Goal: Information Seeking & Learning: Learn about a topic

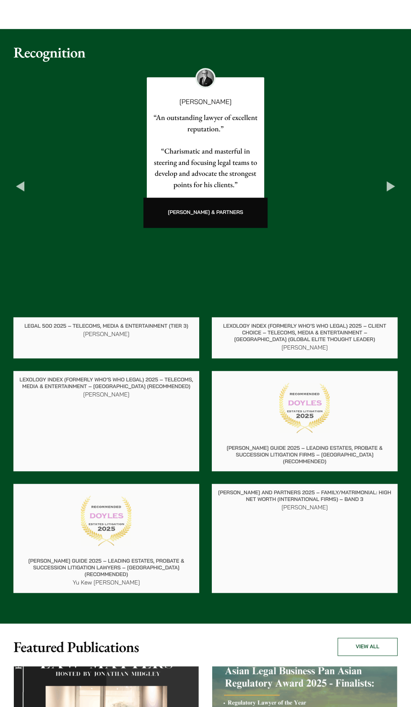
scroll to position [848, 0]
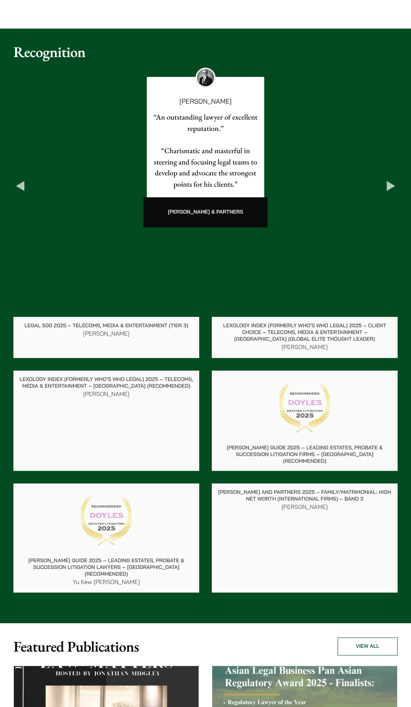
click at [395, 193] on button "Next" at bounding box center [391, 185] width 13 height 13
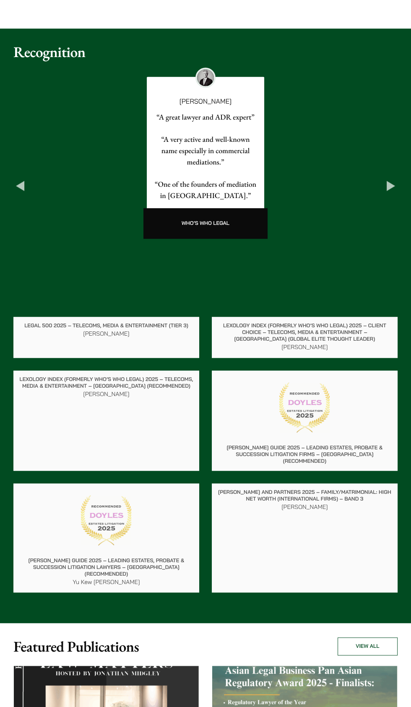
click at [388, 193] on button "Next" at bounding box center [391, 185] width 13 height 13
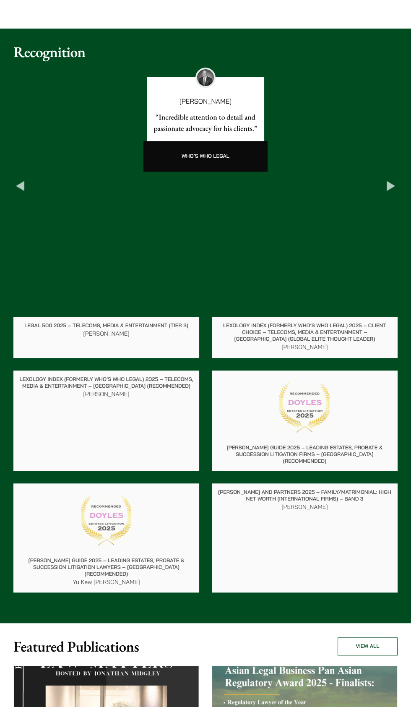
click at [390, 193] on button "Next" at bounding box center [391, 185] width 13 height 13
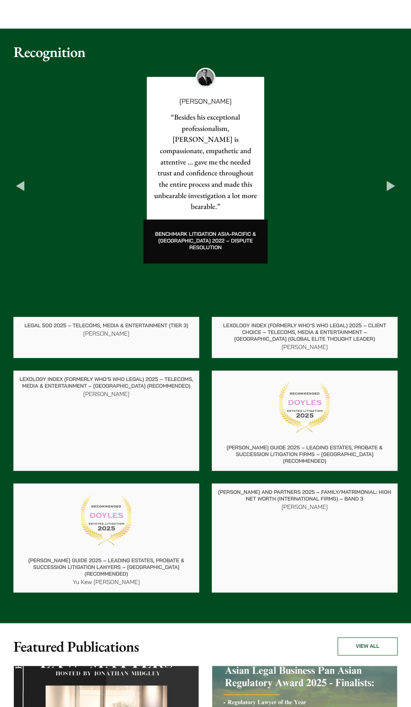
click at [383, 267] on div "Felix Ng “Besides his exceptional professionalism, Ng is compassionate, empathe…" at bounding box center [205, 167] width 385 height 200
click at [388, 193] on button "Next" at bounding box center [391, 185] width 13 height 13
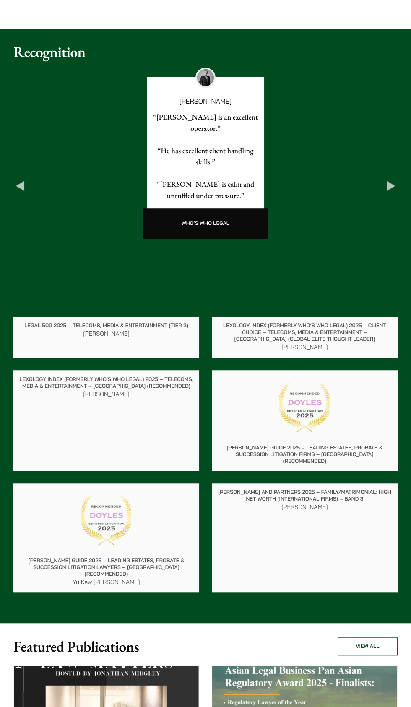
click at [21, 193] on button "Previous" at bounding box center [19, 185] width 13 height 13
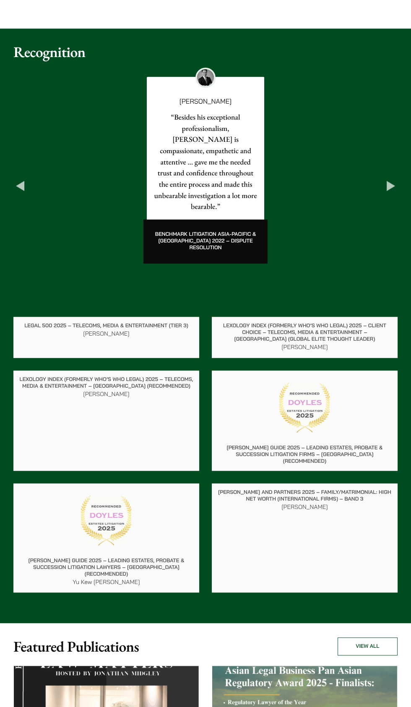
click at [383, 267] on div "Felix Ng “Besides his exceptional professionalism, Ng is compassionate, empathe…" at bounding box center [205, 167] width 385 height 200
click at [389, 193] on button "Next" at bounding box center [391, 185] width 13 height 13
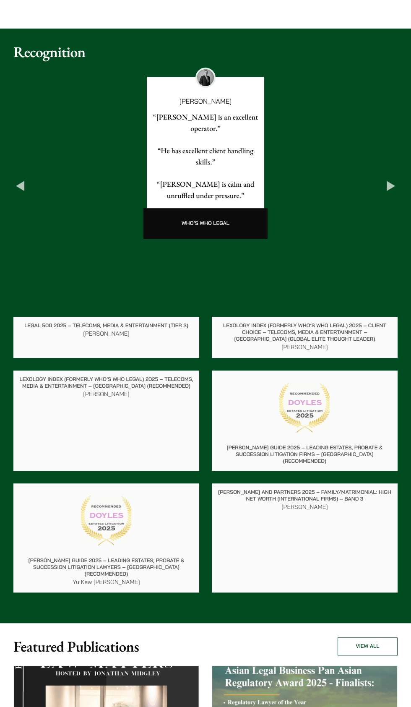
click at [392, 193] on button "Next" at bounding box center [391, 185] width 13 height 13
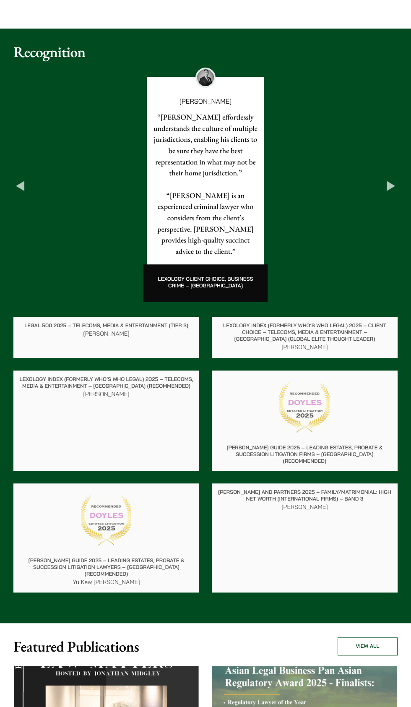
click at [391, 193] on button "Next" at bounding box center [391, 185] width 13 height 13
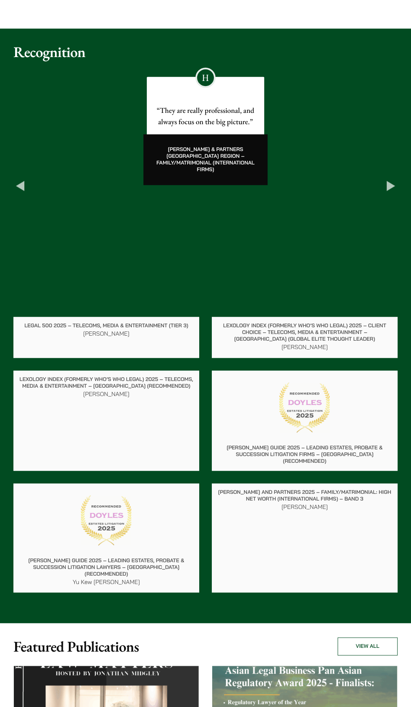
click at [392, 193] on button "Next" at bounding box center [391, 185] width 13 height 13
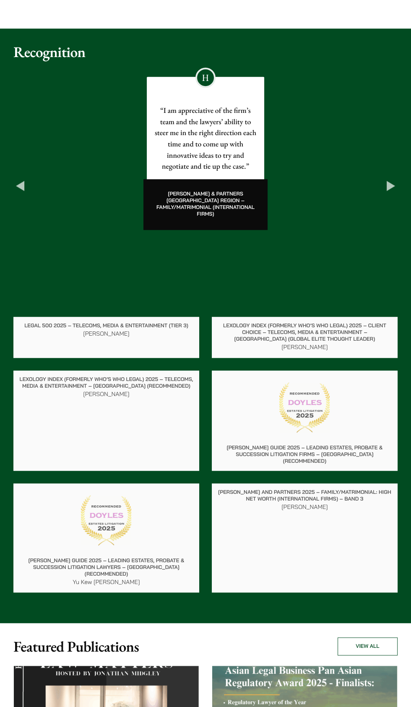
click at [391, 193] on button "Next" at bounding box center [391, 185] width 13 height 13
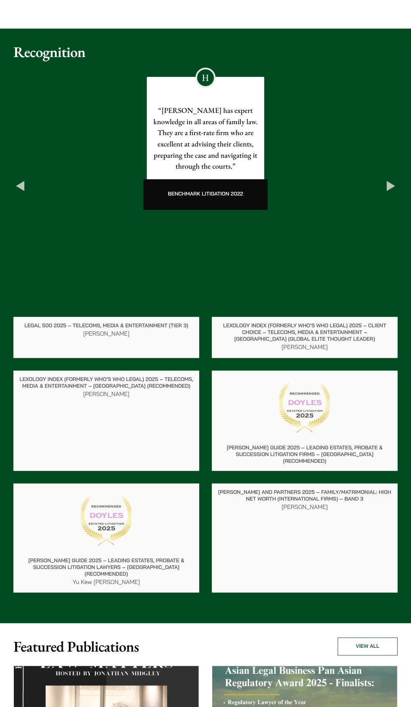
click at [394, 193] on button "Next" at bounding box center [391, 185] width 13 height 13
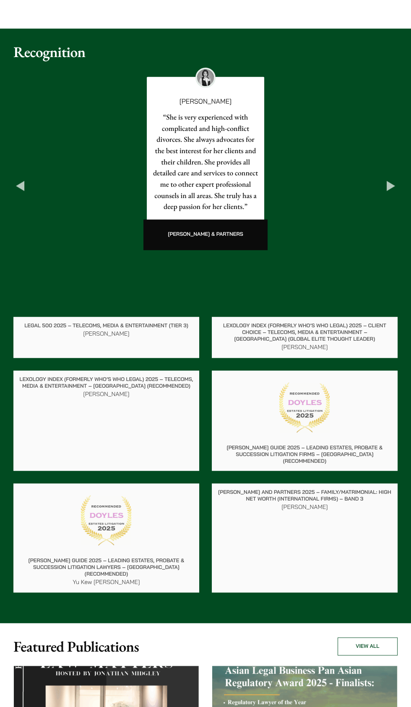
click at [390, 193] on button "Next" at bounding box center [391, 185] width 13 height 13
click at [392, 193] on button "Next" at bounding box center [391, 185] width 13 height 13
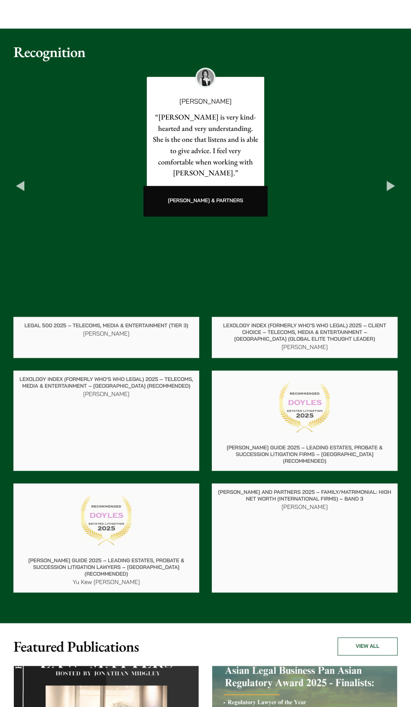
click at [397, 220] on div "Elsie Liu “Elsie is very kind-hearted and very understanding. She is the one th…" at bounding box center [205, 143] width 385 height 153
click at [391, 193] on button "Next" at bounding box center [391, 185] width 13 height 13
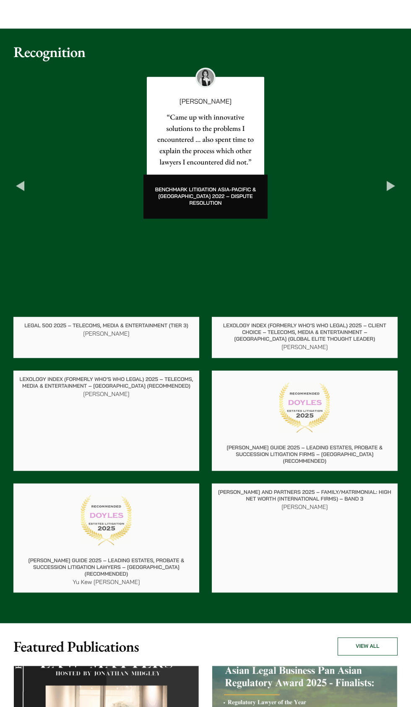
click at [393, 222] on div "Elsie Liu “Came up with innovative solutions to the problems I encountered … al…" at bounding box center [205, 144] width 385 height 155
click at [384, 222] on div "Elsie Liu “Came up with innovative solutions to the problems I encountered … al…" at bounding box center [205, 144] width 385 height 155
click at [19, 193] on button "Previous" at bounding box center [19, 185] width 13 height 13
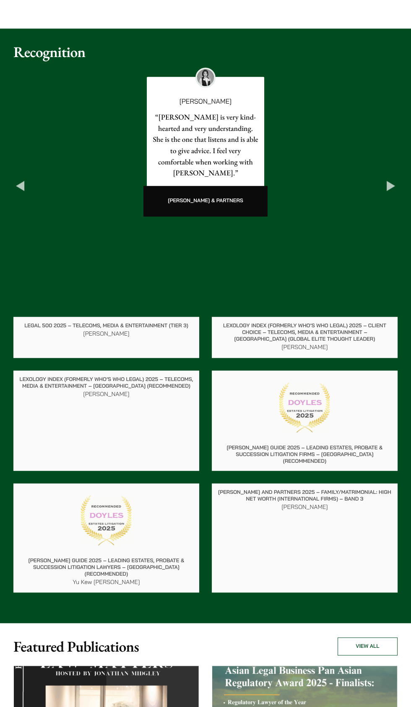
click at [147, 209] on div "Elsie Liu “Elsie is very kind-hearted and very understanding. She is the one th…" at bounding box center [206, 143] width 118 height 133
click at [18, 220] on div "Elsie Liu “Elsie is very kind-hearted and very understanding. She is the one th…" at bounding box center [205, 143] width 385 height 153
click at [17, 220] on div "Elsie Liu “Elsie is very kind-hearted and very understanding. She is the one th…" at bounding box center [205, 143] width 385 height 153
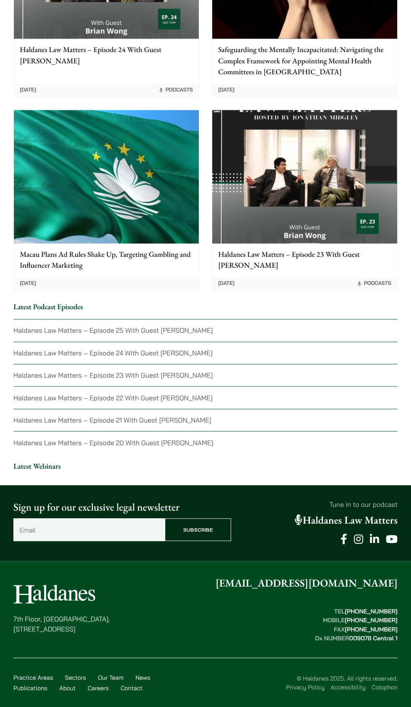
scroll to position [2214, 0]
click at [373, 335] on p "Haldanes Law Matters – Episode 25 With Guest Mahesh Harilela" at bounding box center [205, 327] width 385 height 16
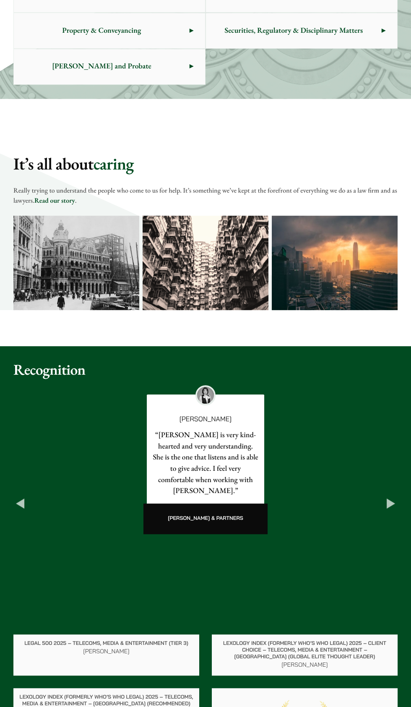
scroll to position [529, 0]
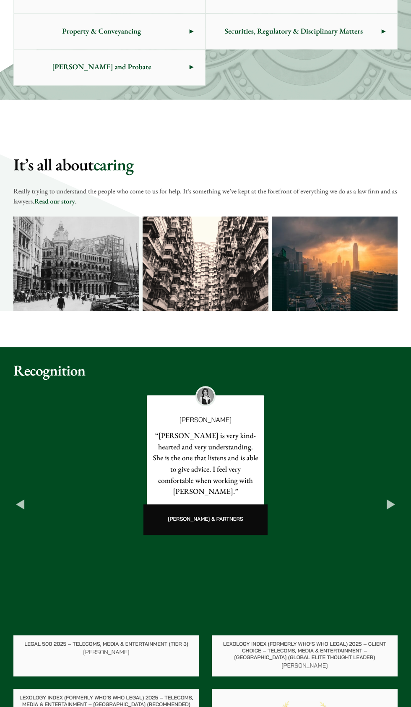
click at [75, 206] on link "Read our story" at bounding box center [54, 201] width 41 height 9
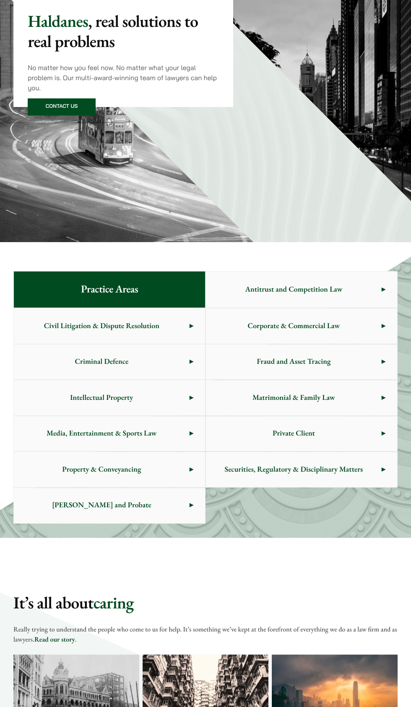
scroll to position [91, 0]
click at [337, 343] on span "Corporate & Commercial Law" at bounding box center [294, 325] width 176 height 35
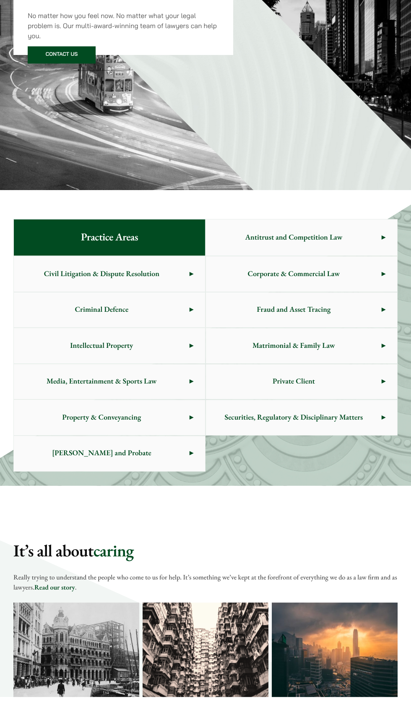
click at [133, 292] on span "Civil Litigation & Dispute Resolution" at bounding box center [102, 274] width 176 height 35
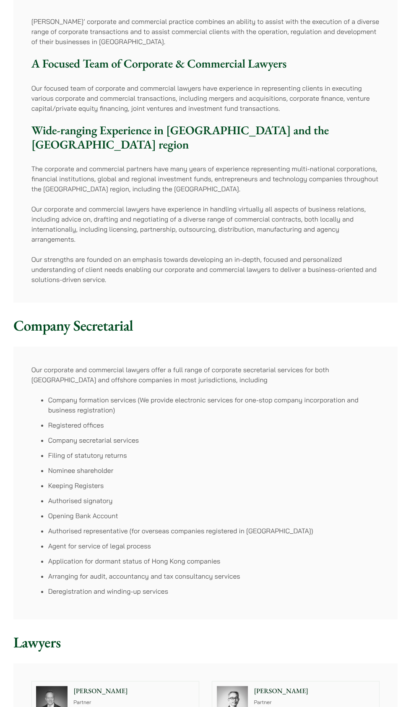
scroll to position [140, 0]
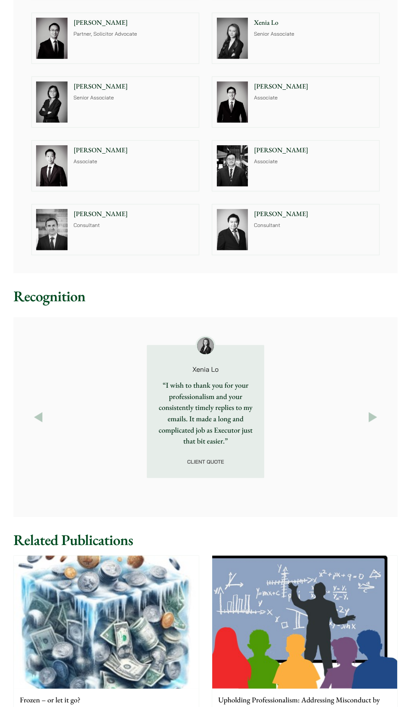
scroll to position [832, 0]
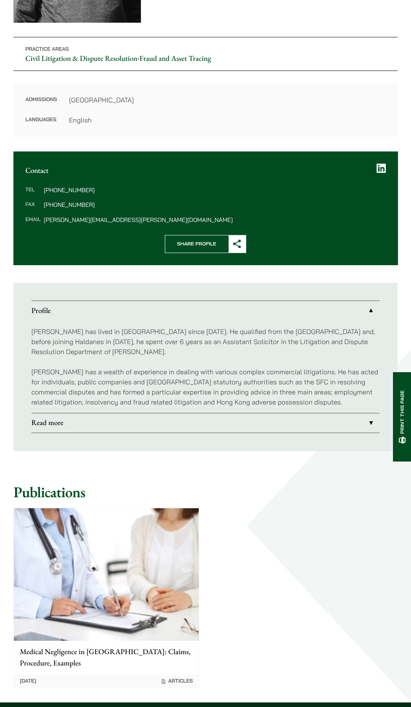
scroll to position [239, 0]
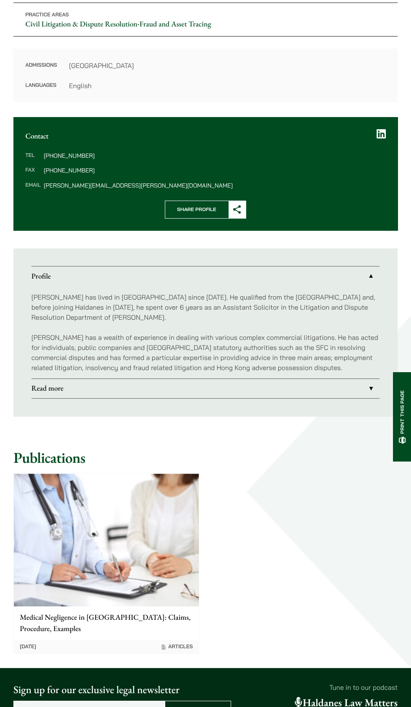
click at [370, 398] on link "Read more" at bounding box center [205, 388] width 349 height 19
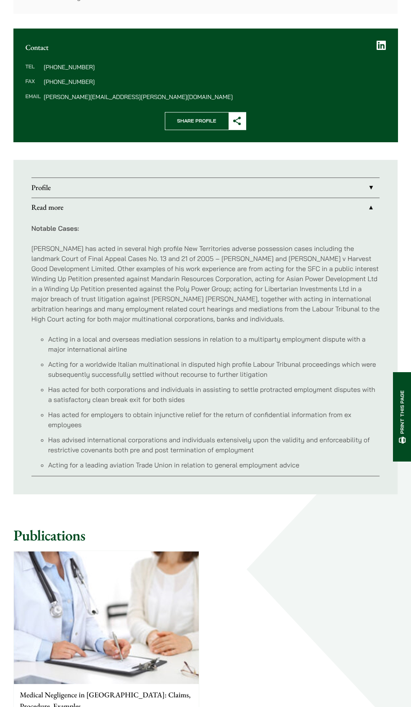
scroll to position [329, 0]
